Goal: Information Seeking & Learning: Check status

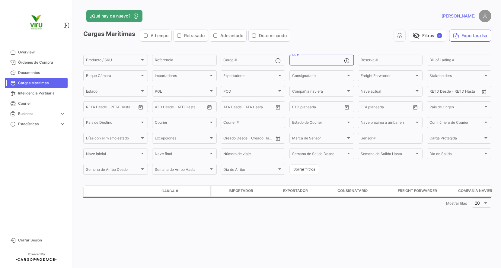
click at [305, 60] on input "OC #" at bounding box center [318, 61] width 52 height 4
paste input "20073149 20073150 20073254 20073152 20073162 20073244"
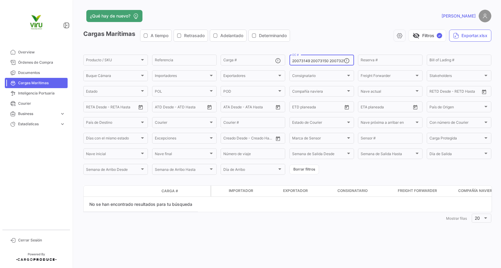
click at [321, 60] on input "20073149 20073150 20073254 20073152 20073162 20073244" at bounding box center [318, 61] width 52 height 4
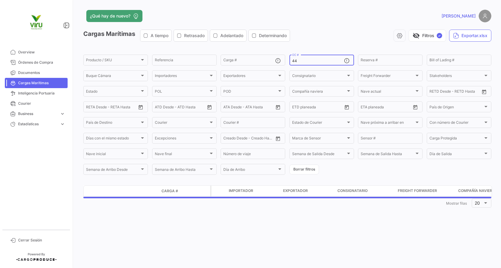
type input "4"
paste input "20073149,20073150,20073254,20073152,20073162,20073244,,,,,,,,,,,,,,,,,,,,,,,,,,…"
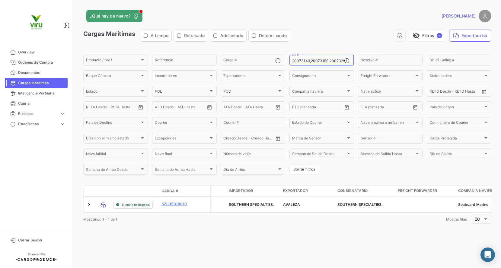
click at [303, 61] on input "20073149,20073150,20073254,20073152,20073162,20073244,,,,,,,,,,,,,,,,,,,,,,,,,,…" at bounding box center [318, 61] width 52 height 4
type input ",,,,,,,,,,,,,,,,,,,,,,,,,,,,,,,,,,,,,,,,,,,,,,,,,,,,,,,,,,,,,,,,,,,,"
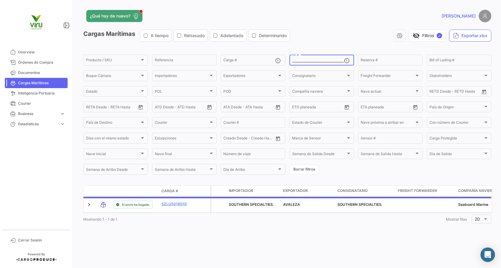
click at [303, 61] on input ",,,,,,,,,,,,,,,,,,,,,,,,,,,,,,,,,,,,,,,,,,,,,,,,,,,,,,,,,,,,,,,,,,,," at bounding box center [318, 61] width 52 height 4
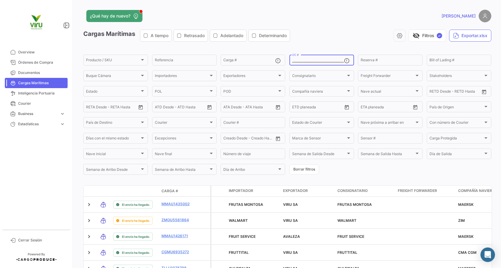
click at [303, 61] on input ",,,,,,,,,,,,,,,,,,,,,,,,,,,,,,,,,,,,,,,,,,,,,,,,,,,,,,,,,,,,,,,,,,,," at bounding box center [318, 61] width 52 height 4
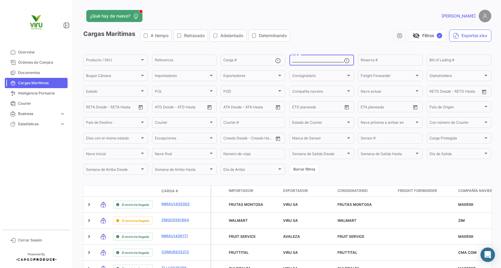
click at [309, 61] on input ",,,,,,,,,,,,,,,,,,,,,,,,,,,,,,,,,,,,,,,,,,,,,,,,,,,,,,,,,,,,,,,,,,,," at bounding box center [318, 61] width 52 height 4
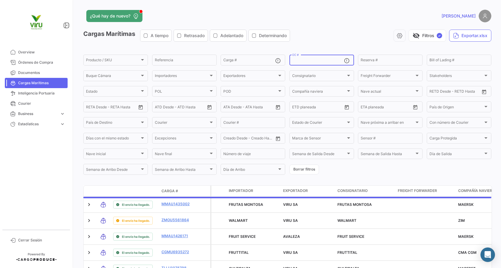
paste input "20078219"
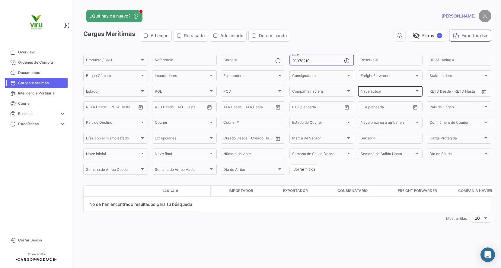
paste input "20074582"
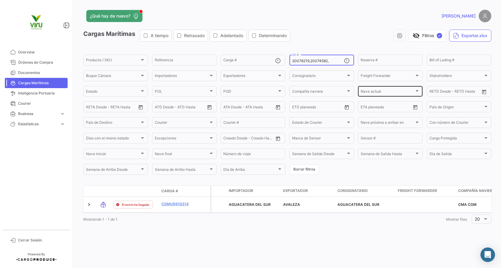
paste input "20074580"
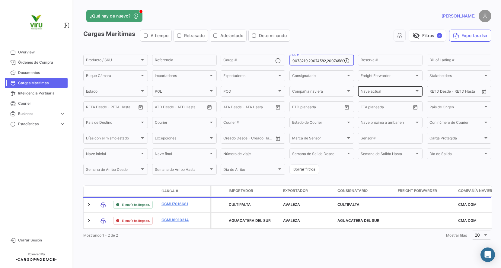
scroll to position [0, 3]
paste input "20074584"
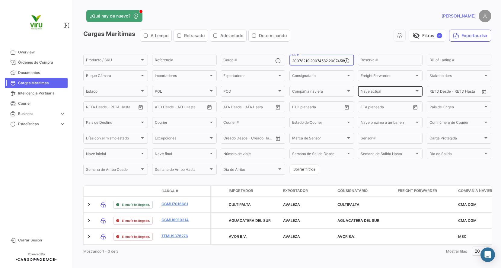
scroll to position [0, 23]
paste input "20073152"
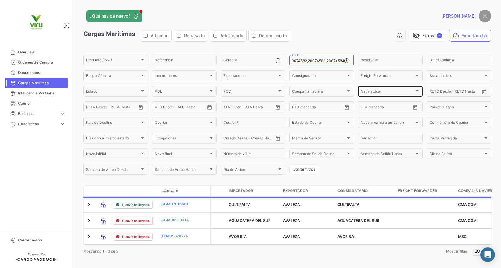
scroll to position [0, 22]
paste input "20074904"
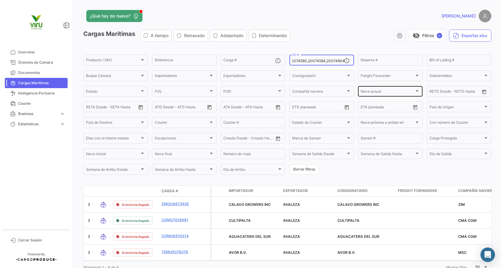
scroll to position [0, 40]
paste input "20074977"
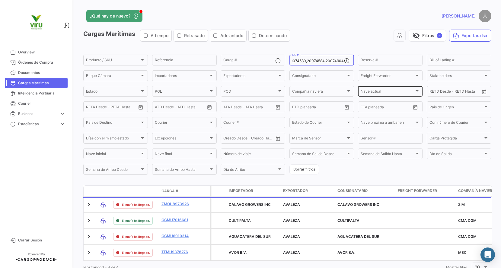
scroll to position [0, 58]
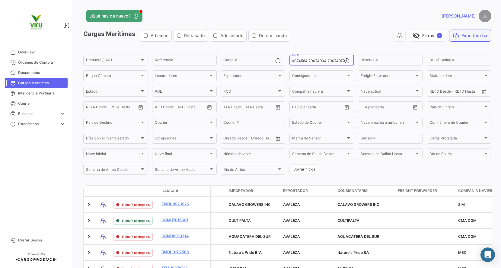
type input "20078219,20074582,20074580,20074584,20074904,20074977"
click at [466, 34] on button "Exportar.xlsx" at bounding box center [470, 36] width 42 height 12
click at [304, 62] on input "20078219,20074582,20074580,20074584,20074904,20074977" at bounding box center [318, 61] width 52 height 4
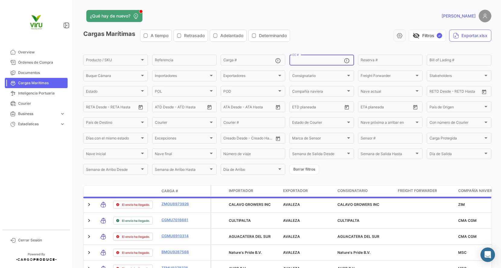
paste input "20078219"
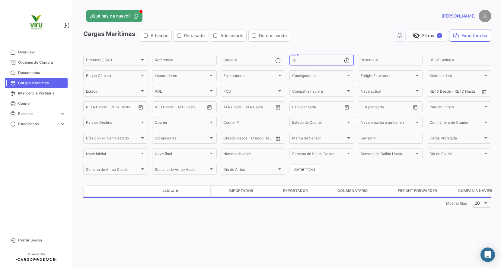
type input "2"
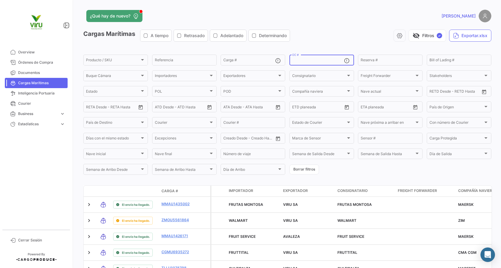
paste input "20073244"
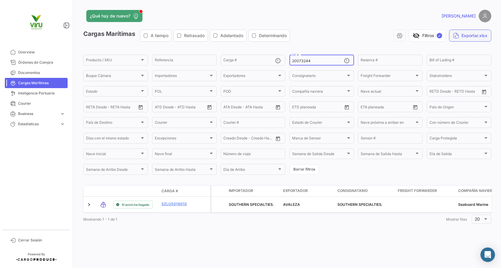
type input "20073244"
click at [466, 36] on button "Exportar.xlsx" at bounding box center [470, 36] width 42 height 12
click at [300, 62] on input "20073244" at bounding box center [318, 61] width 52 height 4
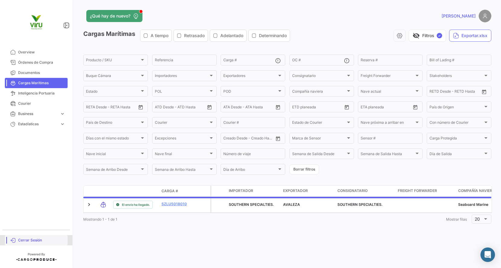
click at [33, 239] on span "Cerrar Sesión" at bounding box center [41, 239] width 47 height 5
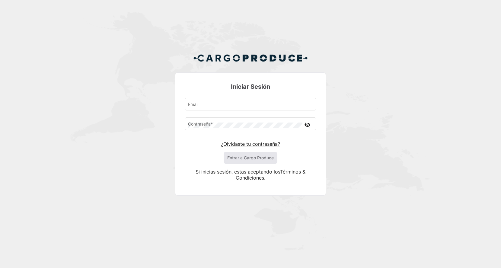
type input "[EMAIL_ADDRESS][DOMAIN_NAME]"
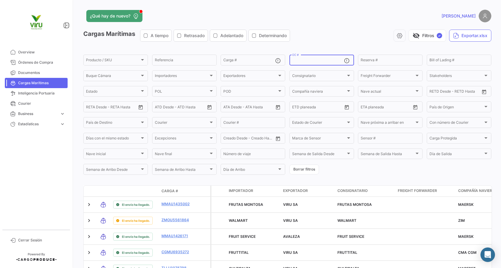
click at [324, 62] on input "OC #" at bounding box center [318, 61] width 52 height 4
paste input "20075755,20075519,20075653,20075756,20076025,20075980,20075520,20075654,2007565…"
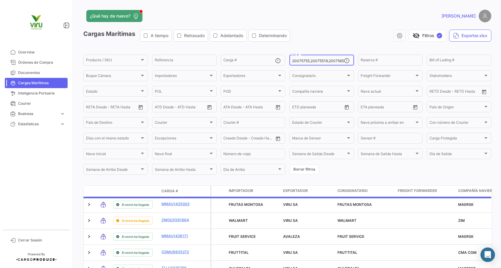
scroll to position [0, 753]
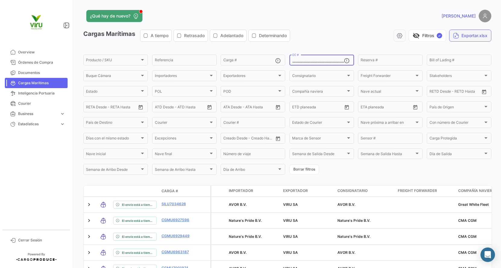
type input "20075755,20075519,20075653,20075756,20076025,20075980,20075520,20075654,2007565…"
click at [470, 38] on button "Exportar.xlsx" at bounding box center [470, 36] width 42 height 12
click at [319, 61] on input "20075755,20075519,20075653,20075756,20076025,20075980,20075520,20075654,2007565…" at bounding box center [318, 61] width 52 height 4
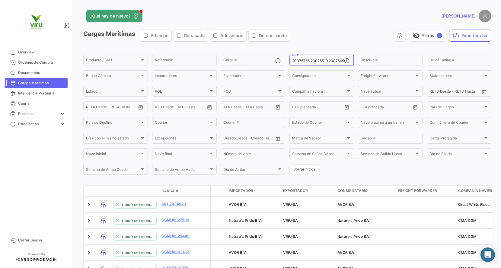
type input ",,,,,,,,,,,,,,,,,,,,,,,,,,,,,,,,,,,,,,,,,,,,,,,,,,,,,,,,,,,,,,,,,,,,,,,,,,,,,,,…"
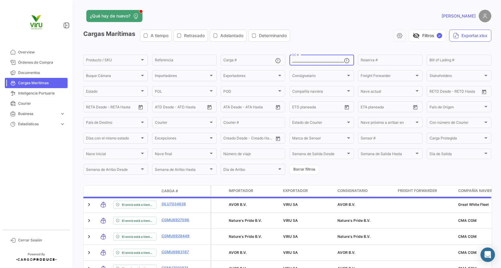
click at [319, 61] on input ",,,,,,,,,,,,,,,,,,,,,,,,,,,,,,,,,,,,,,,,,,,,,,,,,,,,,,,,,,,,,,,,,,,,,,,,,,,,,,,…" at bounding box center [318, 61] width 52 height 4
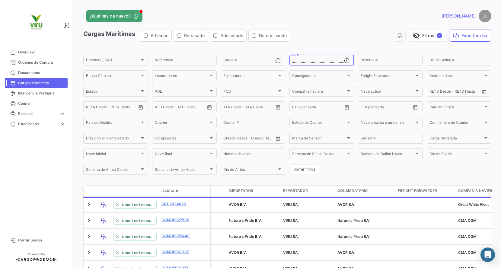
click at [319, 61] on input ",,,,,,,,,,,,,,,,,,,,,,,,,,,,,,,,,,,,,,,,,,,,,,,,,,,,,,,,,,,,,,,,,,,,,,,,,,,,,,,…" at bounding box center [318, 61] width 52 height 4
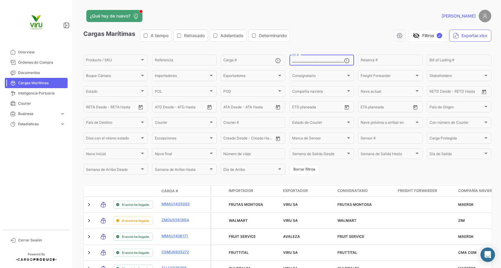
click at [313, 61] on input ",,,,,,,,,,,,,,,,,,,,,,,,,,,,,,,,,,,,,,,,,,,,,,,,,,,,,,,,,,,,,,,,,,,,,,,,,,,,,,,…" at bounding box center [318, 61] width 52 height 4
click at [307, 61] on input ",,,,,,,,,,,,,,,,,,,,,,,,,,,,,,,,,,,,,,,,,,,,,,,,,,,,,,,,,,,,,,,,,,,,,,,,,,,,,,,…" at bounding box center [318, 61] width 52 height 4
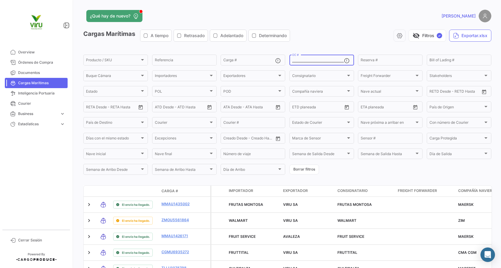
click at [307, 61] on input ",,,,,,,,,,,,,,,,,,,,,,,,,,,,,,,,,,,,,,,,,,,,,,,,,,,,,,,,,,,,,,,,,,,,,,,,,,,,,,,…" at bounding box center [318, 61] width 52 height 4
